Goal: Task Accomplishment & Management: Manage account settings

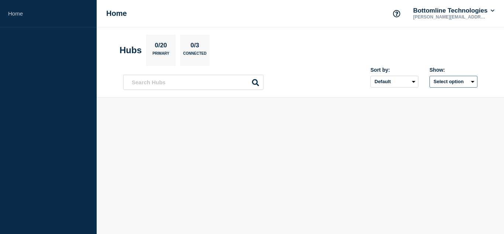
click at [448, 82] on button "Select option" at bounding box center [453, 82] width 48 height 12
click at [437, 108] on span "Open incidents Hubs" at bounding box center [451, 109] width 41 height 11
click at [448, 80] on button "Select option" at bounding box center [453, 82] width 48 height 12
click at [424, 107] on input "openIncidentsHubs checkbox" at bounding box center [424, 108] width 5 height 5
click at [464, 83] on button "Selected" at bounding box center [453, 82] width 48 height 12
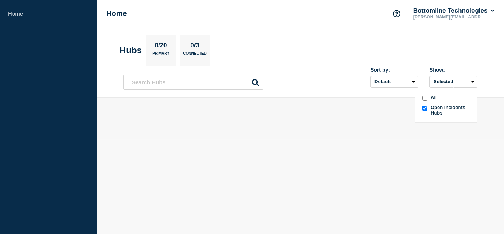
click at [424, 97] on input "all checkbox" at bounding box center [424, 98] width 5 height 5
click at [404, 80] on select "Default Last added Last updated Most active A-Z" at bounding box center [394, 82] width 48 height 12
click at [429, 108] on main at bounding box center [300, 117] width 407 height 41
click at [491, 12] on icon at bounding box center [493, 10] width 4 height 4
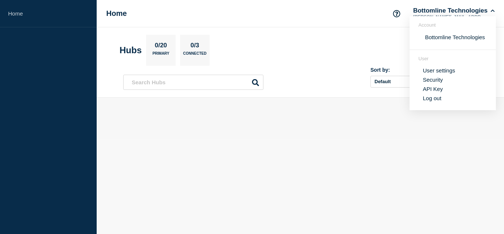
click at [373, 43] on section "Hubs 0/20 Primary 0/3 Connected" at bounding box center [301, 50] width 362 height 31
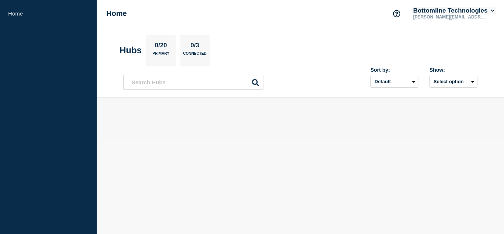
click at [485, 12] on button "Bottomline Technologies" at bounding box center [454, 10] width 84 height 7
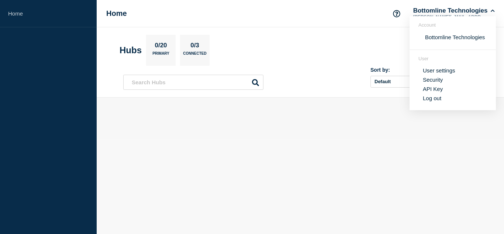
click at [450, 69] on link "User settings" at bounding box center [439, 70] width 32 height 6
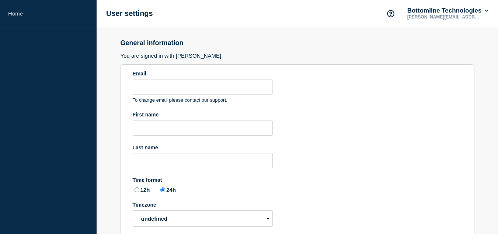
type input "[PERSON_NAME][EMAIL_ADDRESS][PERSON_NAME][DOMAIN_NAME]"
radio input "true"
select select "hub"
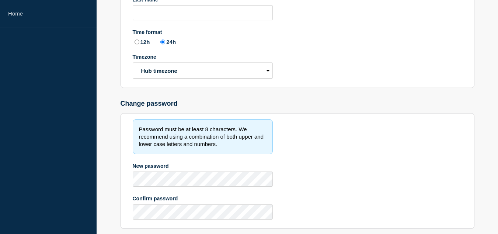
scroll to position [193, 0]
